Goal: Task Accomplishment & Management: Manage account settings

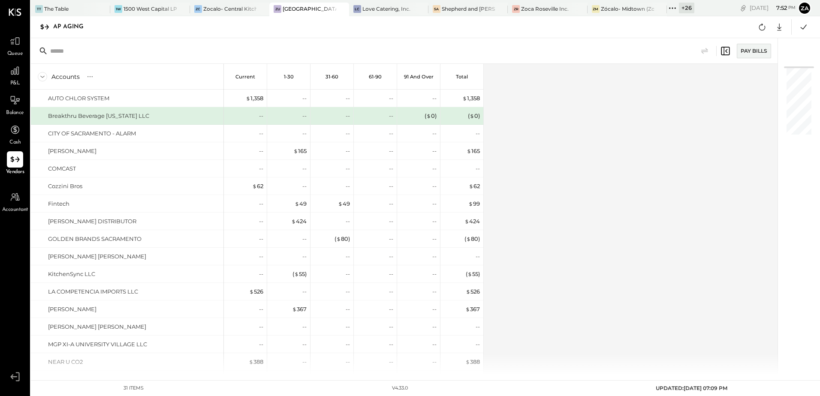
drag, startPoint x: 674, startPoint y: 10, endPoint x: 675, endPoint y: 63, distance: 52.8
click at [674, 25] on div "TT The Table 1W 1500 West Capital LP ZC Zocalo- Central Kitchen (Commissary) ZU…" at bounding box center [425, 187] width 789 height 375
drag, startPoint x: 675, startPoint y: 63, endPoint x: 651, endPoint y: 76, distance: 27.7
click at [631, 93] on div "Accounts S % GL Current 1-30 31-60 61-90 91 and Over Total AUTO CHLOR SYSTEM Br…" at bounding box center [405, 219] width 748 height 311
click at [675, 9] on icon at bounding box center [672, 8] width 11 height 11
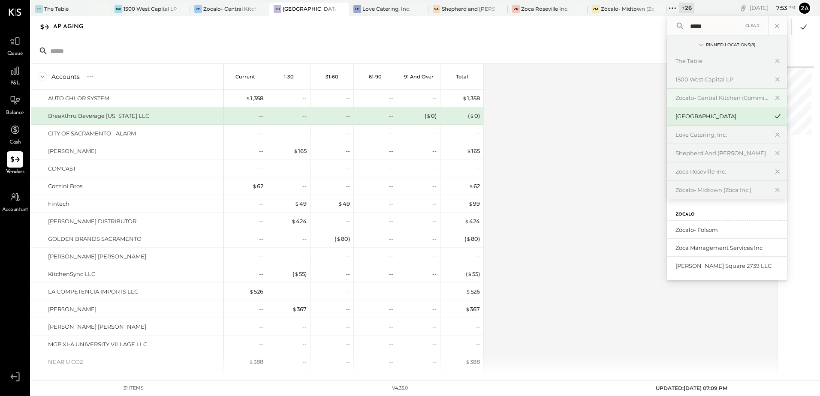
type input "*****"
click at [710, 98] on div "Zocalo- Central Kitchen (Commissary)" at bounding box center [722, 98] width 93 height 8
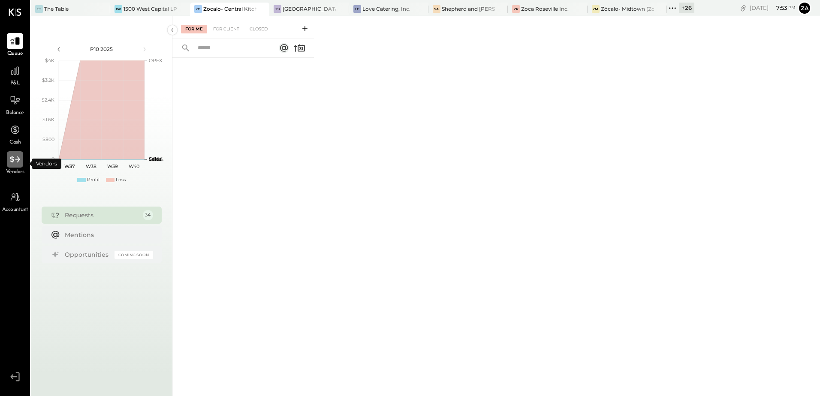
click at [15, 164] on icon at bounding box center [14, 159] width 11 height 11
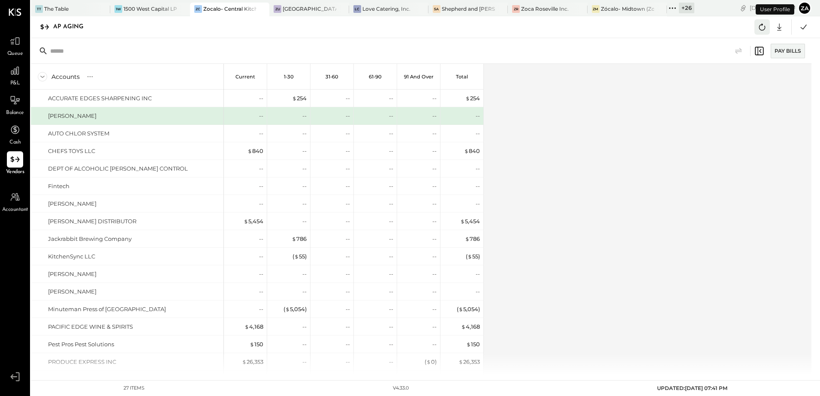
click at [760, 30] on icon at bounding box center [762, 27] width 6 height 7
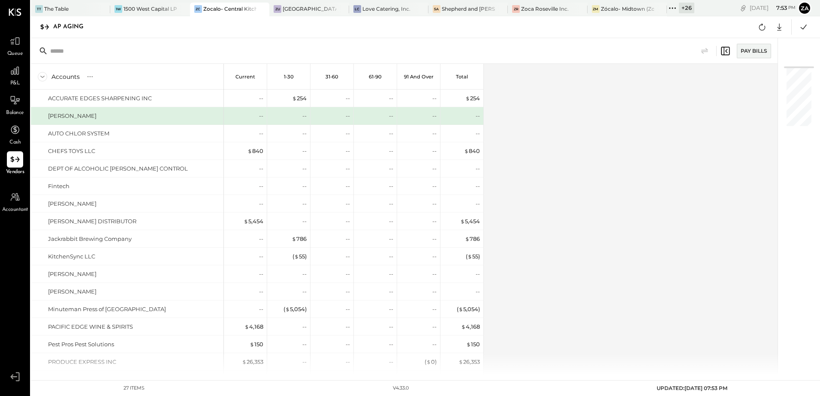
click at [632, 200] on div "Accounts S % GL Current 1-30 31-60 61-90 91 and Over Total ACCURATE EDGES SHARP…" at bounding box center [405, 219] width 748 height 311
click at [760, 29] on icon at bounding box center [762, 26] width 11 height 11
click at [625, 193] on div "Accounts S % GL Current 1-30 31-60 61-90 91 and Over Total ACCURATE EDGES SHARP…" at bounding box center [405, 219] width 748 height 311
click at [767, 30] on icon at bounding box center [762, 26] width 11 height 11
click at [696, 144] on div "Accounts S % GL Current 1-30 31-60 61-90 91 and Over Total ACCURATE EDGES SHARP…" at bounding box center [405, 219] width 748 height 311
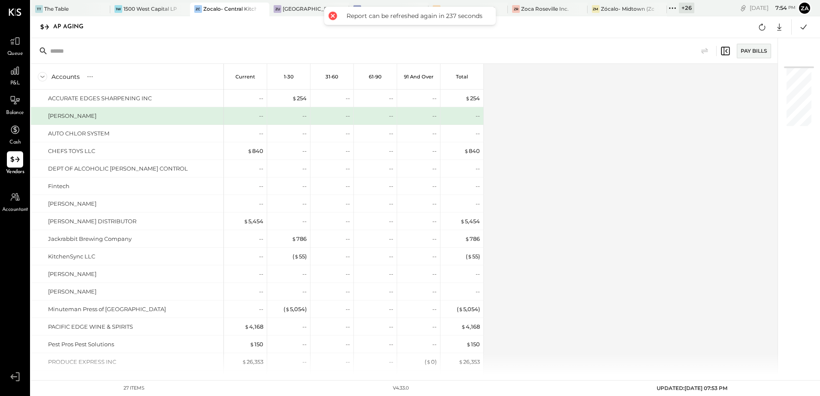
click at [700, 142] on div "Accounts S % GL Current 1-30 31-60 61-90 91 and Over Total ACCURATE EDGES SHARP…" at bounding box center [405, 219] width 748 height 311
click at [801, 28] on icon at bounding box center [803, 26] width 11 height 11
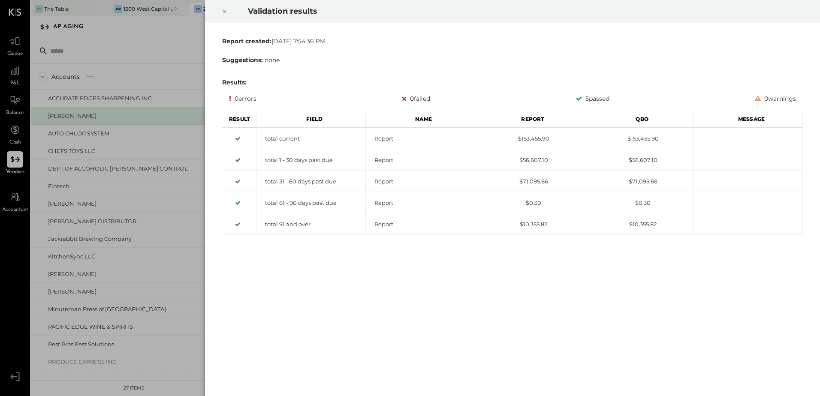
click at [226, 12] on icon at bounding box center [224, 11] width 5 height 10
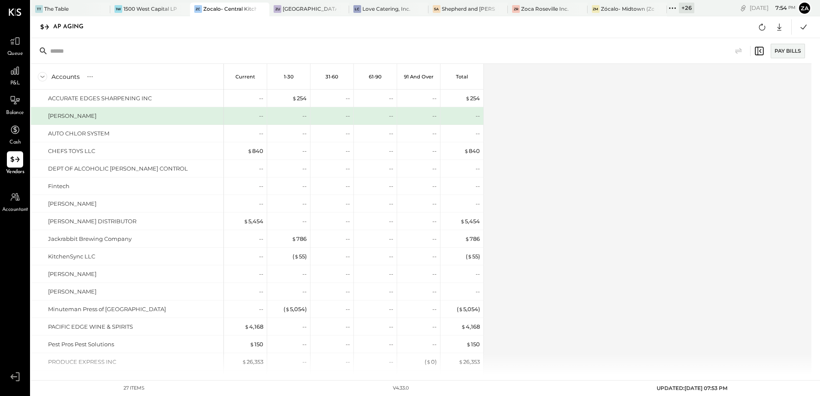
click at [604, 142] on div "Accounts S % GL Current 1-30 31-60 61-90 91 and Over Total ACCURATE EDGES SHARP…" at bounding box center [422, 219] width 782 height 311
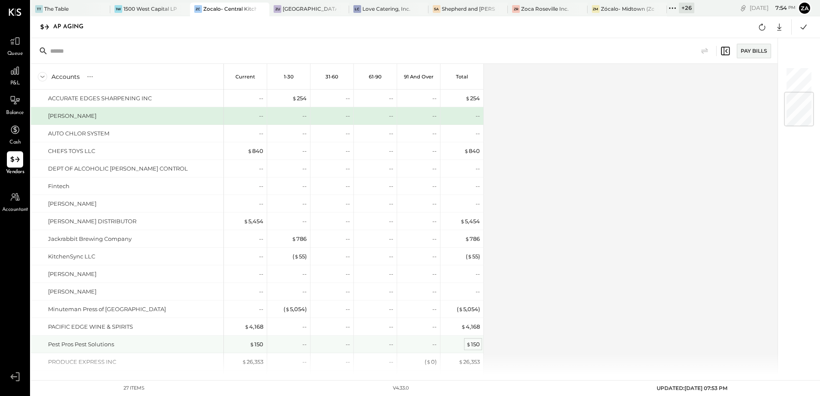
scroll to position [210, 0]
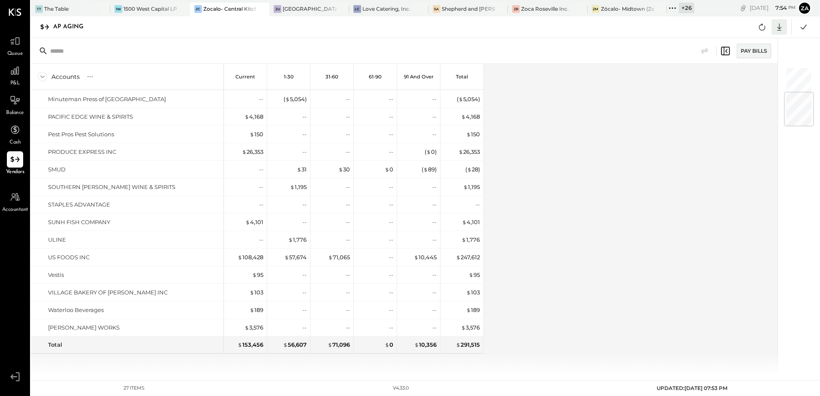
click at [782, 28] on icon at bounding box center [779, 26] width 11 height 11
click at [746, 75] on div "Excel" at bounding box center [752, 77] width 69 height 18
click at [543, 209] on div "Accounts S % GL Current 1-30 31-60 61-90 91 and Over Total ACCURATE EDGES SHARP…" at bounding box center [405, 219] width 748 height 311
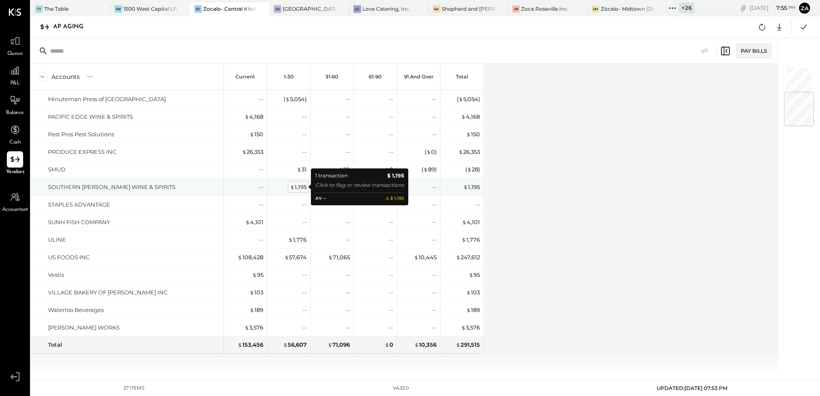
click at [302, 188] on div "$ 1,195" at bounding box center [298, 187] width 17 height 8
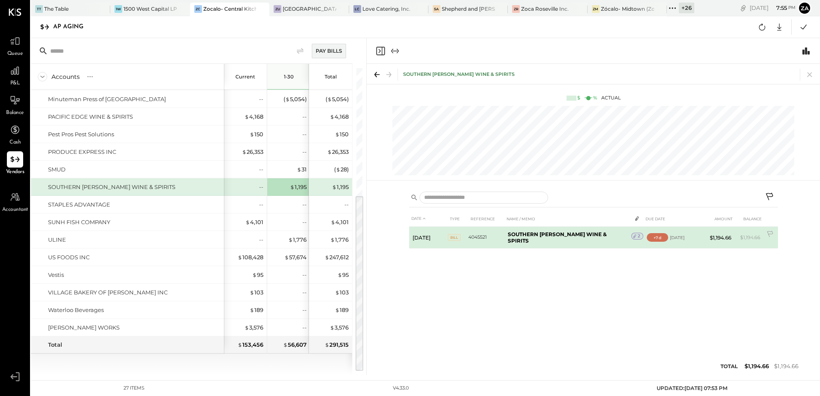
click at [477, 237] on td "4045521" at bounding box center [486, 238] width 36 height 22
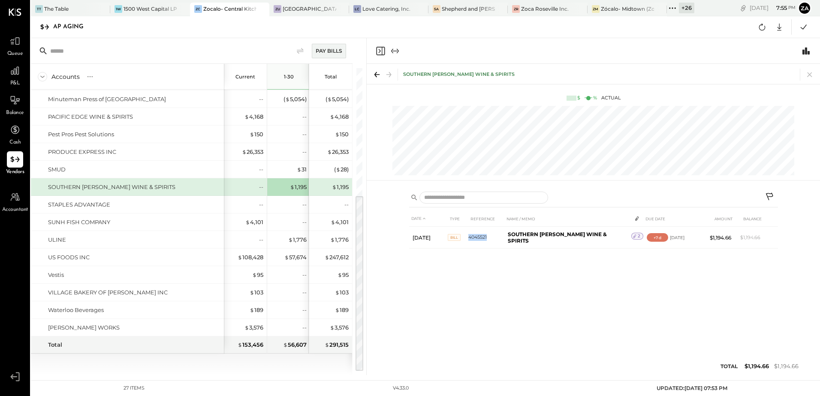
copy td "4045521"
click at [762, 27] on icon at bounding box center [762, 26] width 11 height 11
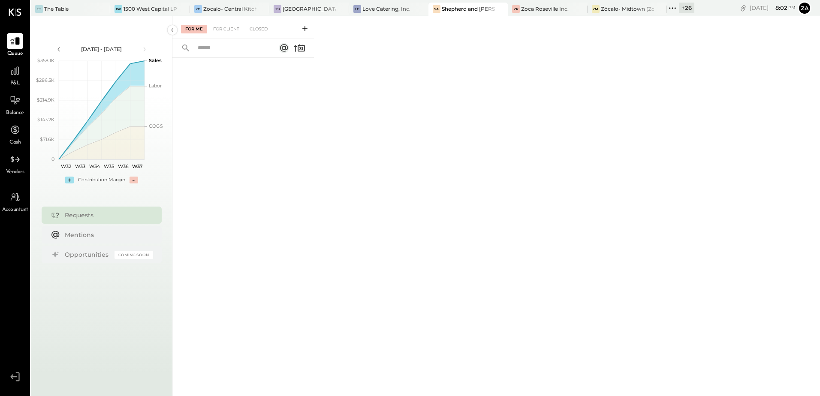
click at [674, 9] on icon at bounding box center [672, 8] width 11 height 11
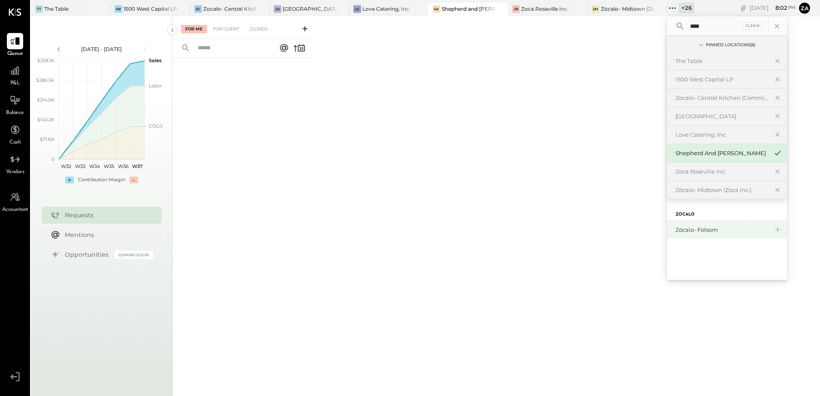
type input "****"
click at [714, 233] on div "Zócalo- Folsom" at bounding box center [722, 230] width 93 height 8
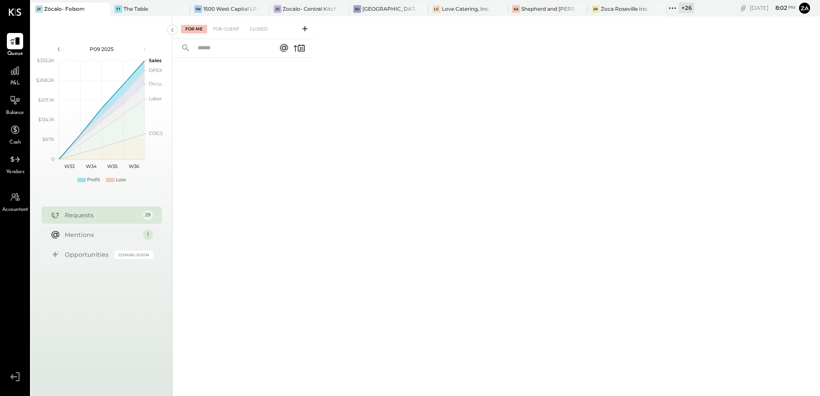
click at [16, 169] on span "Vendors" at bounding box center [15, 173] width 18 height 8
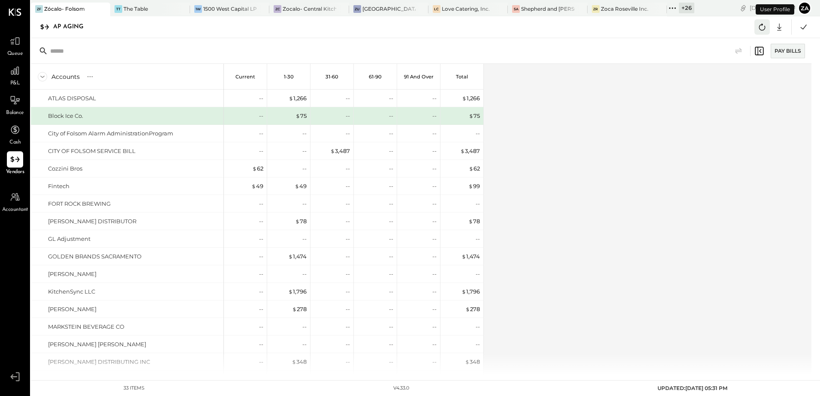
click at [764, 28] on icon at bounding box center [762, 26] width 11 height 11
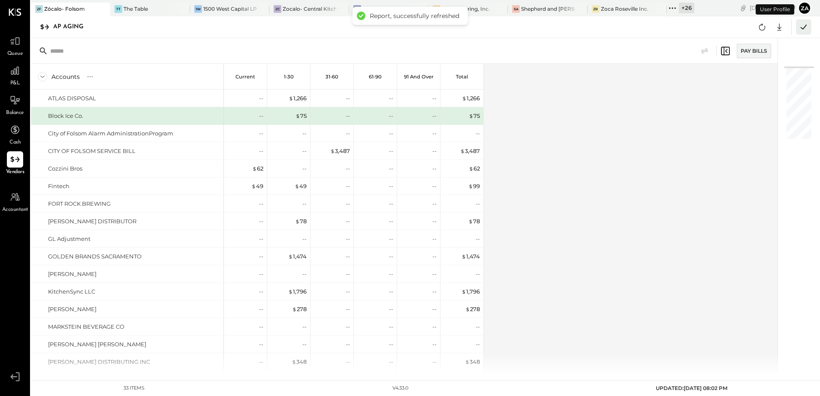
click at [799, 31] on icon at bounding box center [803, 26] width 11 height 11
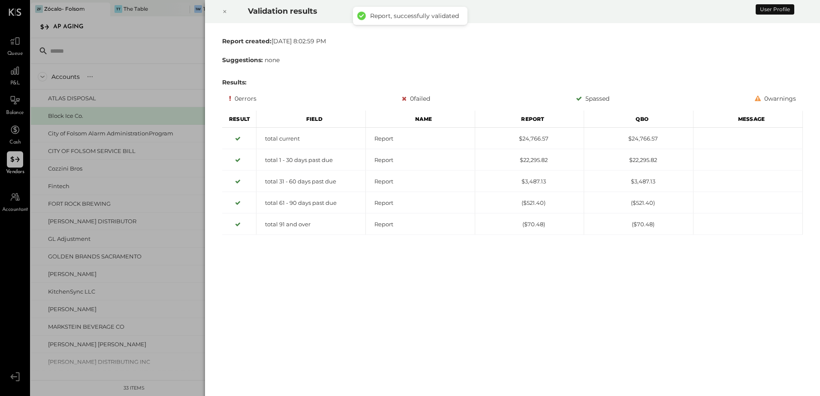
click at [224, 13] on icon at bounding box center [224, 11] width 5 height 10
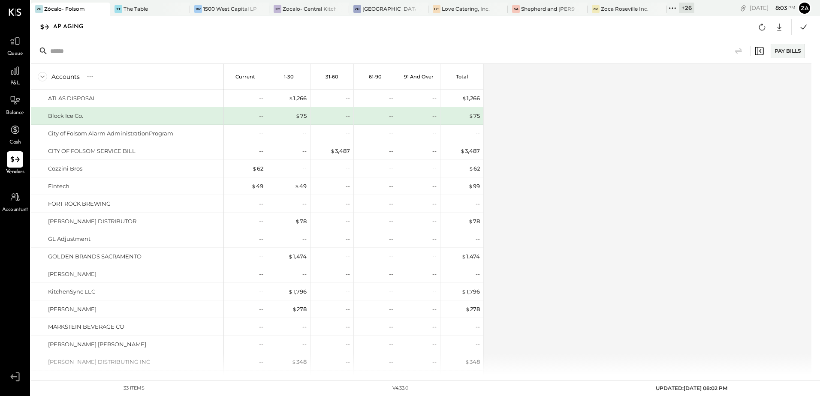
click at [597, 191] on div "Accounts S % GL Current 1-30 31-60 61-90 91 and Over Total ATLAS DISPOSAL Block…" at bounding box center [422, 219] width 782 height 311
click at [781, 29] on icon at bounding box center [779, 26] width 11 height 11
drag, startPoint x: 739, startPoint y: 81, endPoint x: 747, endPoint y: 96, distance: 17.1
click at [739, 81] on div "Excel" at bounding box center [752, 77] width 69 height 18
drag, startPoint x: 513, startPoint y: 171, endPoint x: 287, endPoint y: 85, distance: 241.9
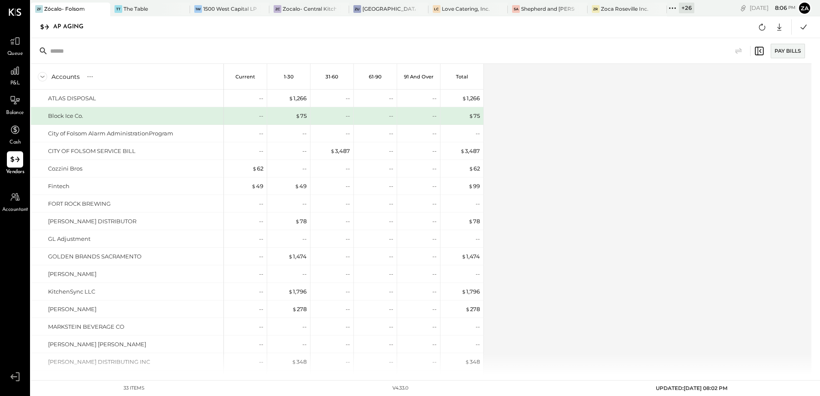
click at [513, 171] on div "Accounts S % GL Current 1-30 31-60 61-90 91 and Over Total ATLAS DISPOSAL Block…" at bounding box center [422, 219] width 782 height 311
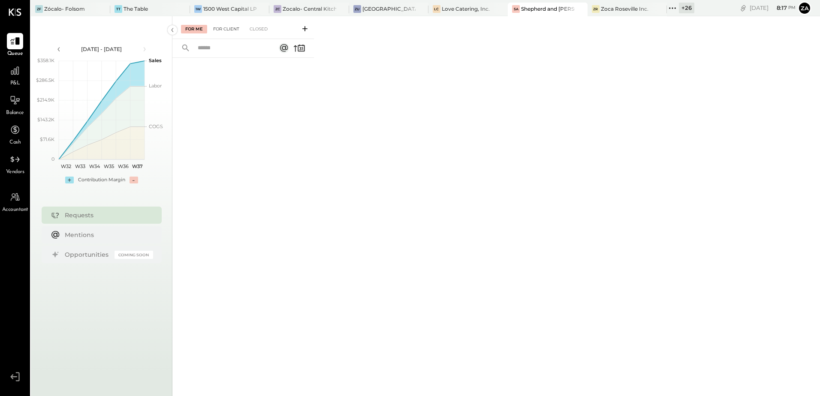
click at [229, 27] on div "For Client" at bounding box center [226, 29] width 35 height 9
click at [195, 28] on div "For Me" at bounding box center [194, 29] width 26 height 9
click at [134, 6] on div "The Table" at bounding box center [136, 8] width 24 height 7
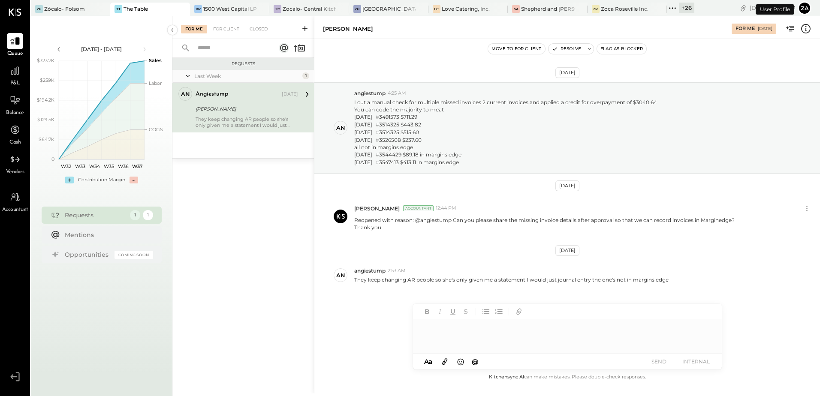
click at [232, 115] on div "angiestump Sep 08, 2025 Allen Brothers They keep changing AR people so she's on…" at bounding box center [247, 107] width 103 height 41
